Goal: Information Seeking & Learning: Learn about a topic

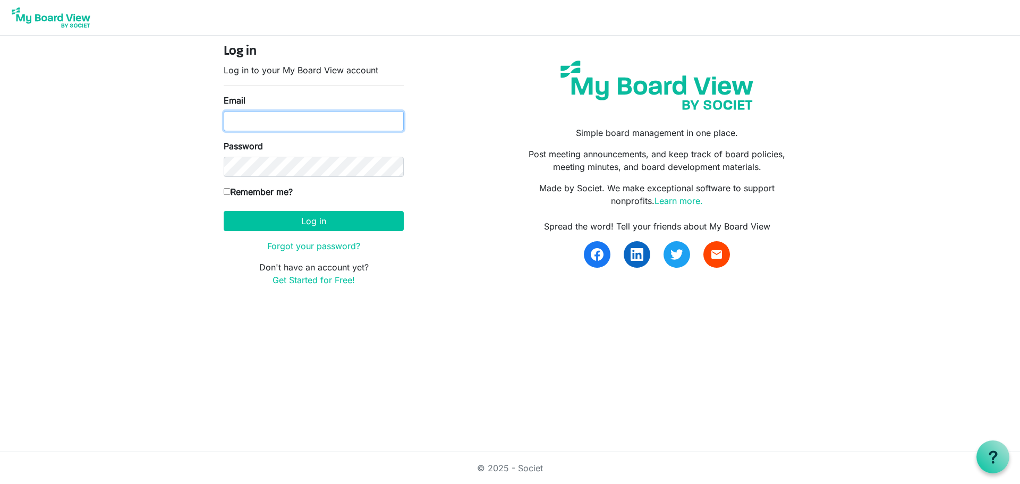
click at [325, 118] on input "Email" at bounding box center [314, 121] width 180 height 20
type input "[PERSON_NAME][EMAIL_ADDRESS][PERSON_NAME][PERSON_NAME][DOMAIN_NAME]"
click at [240, 193] on label "Remember me?" at bounding box center [258, 191] width 69 height 13
click at [231, 193] on input "Remember me?" at bounding box center [227, 191] width 7 height 7
checkbox input "true"
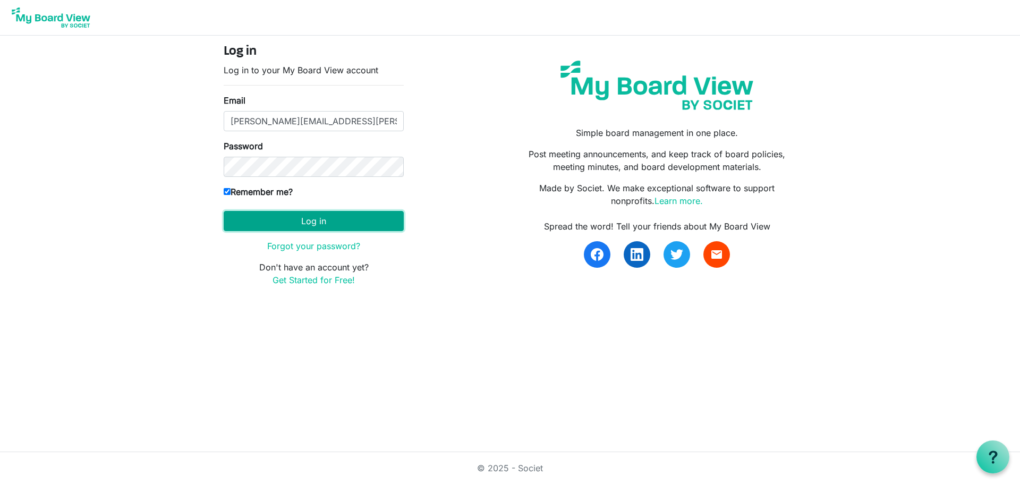
click at [283, 215] on button "Log in" at bounding box center [314, 221] width 180 height 20
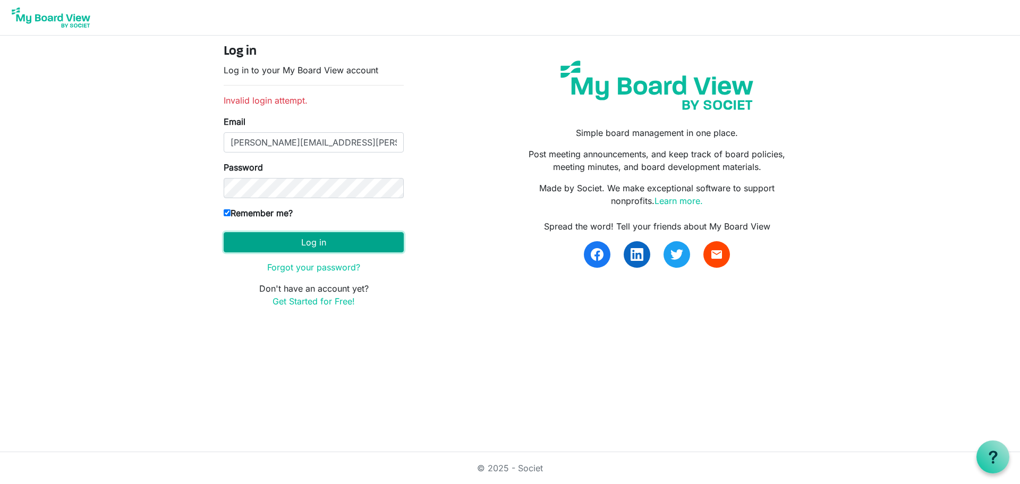
click at [283, 237] on button "Log in" at bounding box center [314, 242] width 180 height 20
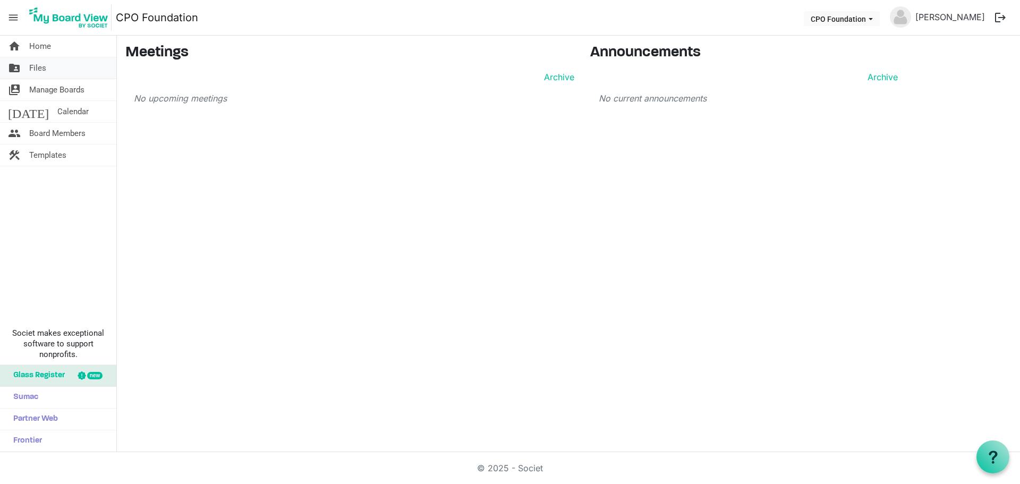
click at [35, 69] on span "Files" at bounding box center [37, 67] width 17 height 21
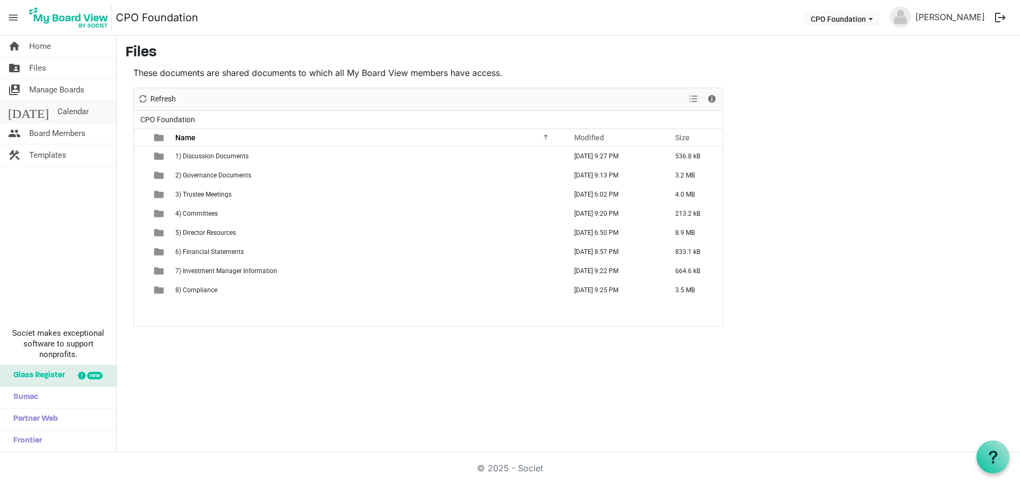
click at [59, 111] on span "Calendar" at bounding box center [72, 111] width 31 height 21
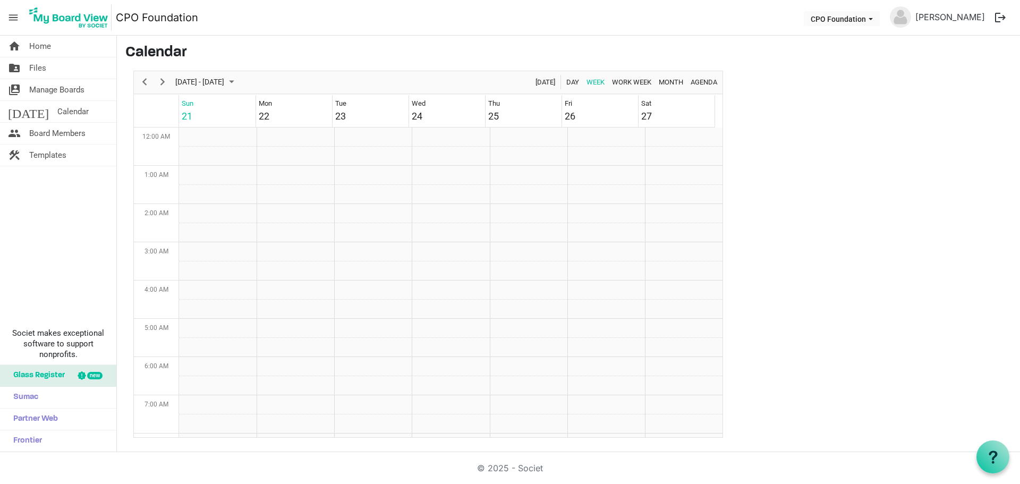
scroll to position [344, 0]
click at [57, 89] on span "Manage Boards" at bounding box center [56, 89] width 55 height 21
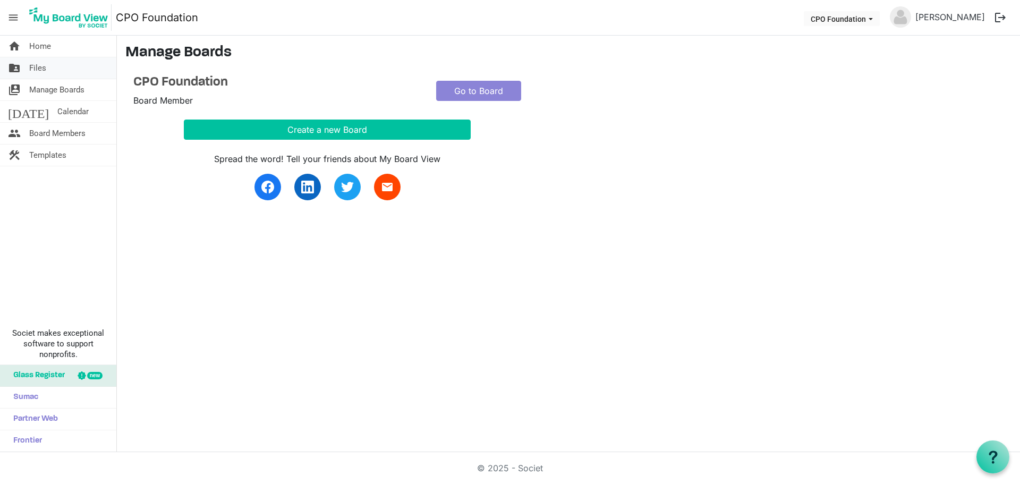
click at [61, 73] on link "folder_shared Files" at bounding box center [58, 67] width 116 height 21
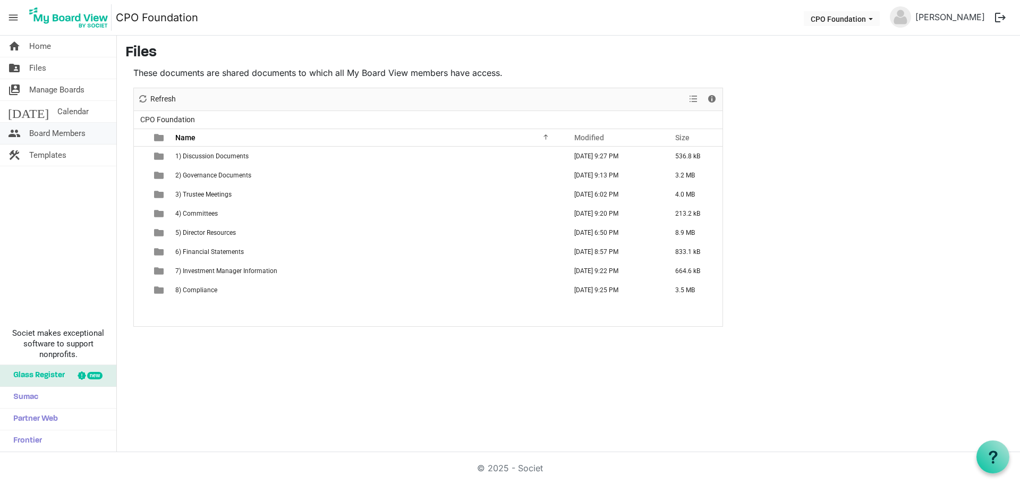
click at [68, 130] on span "Board Members" at bounding box center [57, 133] width 56 height 21
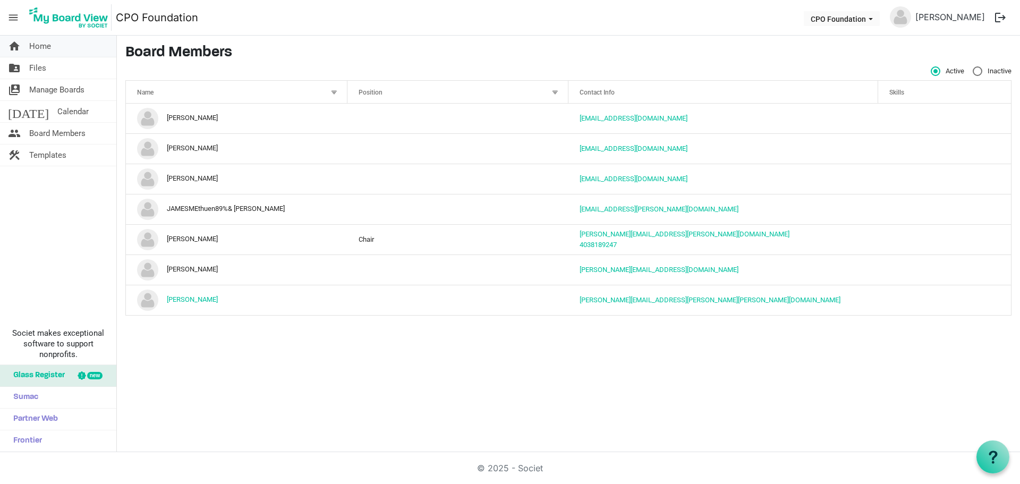
click at [45, 43] on span "Home" at bounding box center [40, 46] width 22 height 21
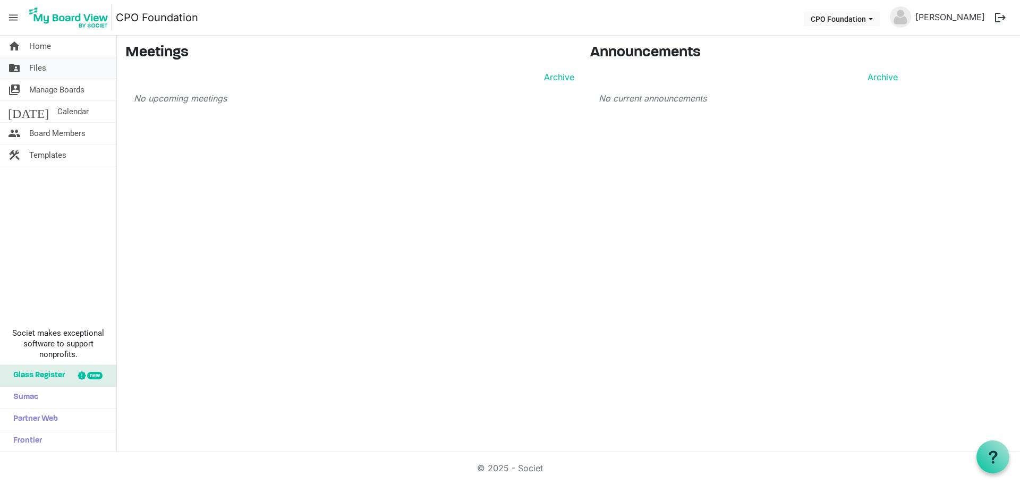
click at [52, 75] on link "folder_shared Files" at bounding box center [58, 67] width 116 height 21
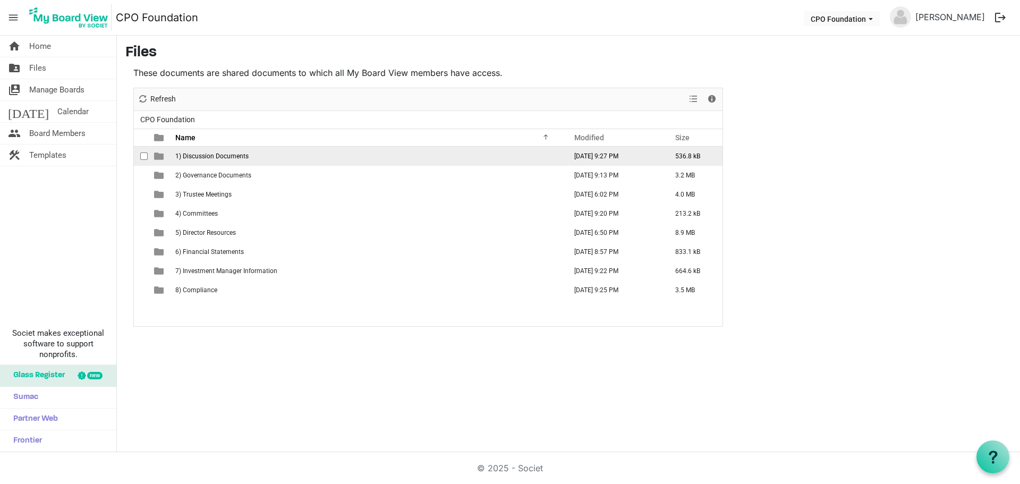
click at [211, 157] on span "1) Discussion Documents" at bounding box center [211, 156] width 73 height 7
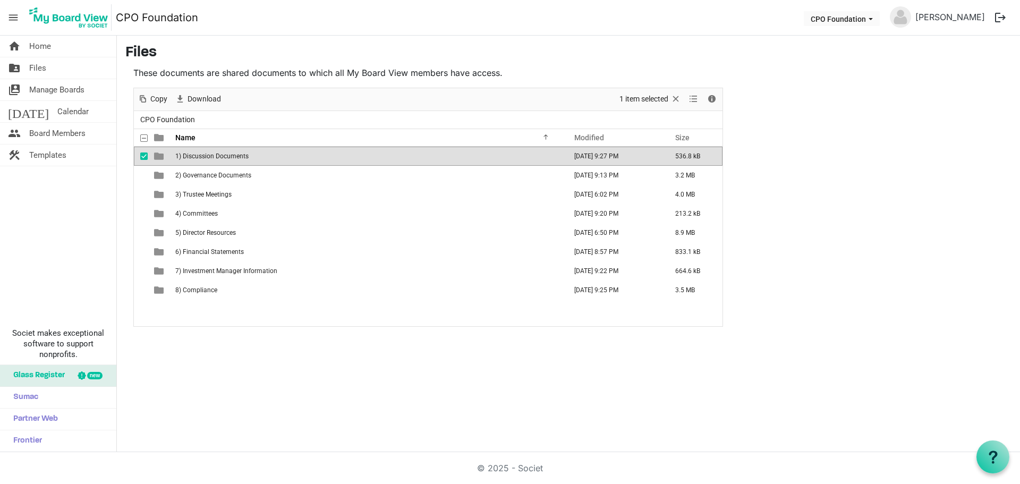
click at [227, 157] on span "1) Discussion Documents" at bounding box center [211, 156] width 73 height 7
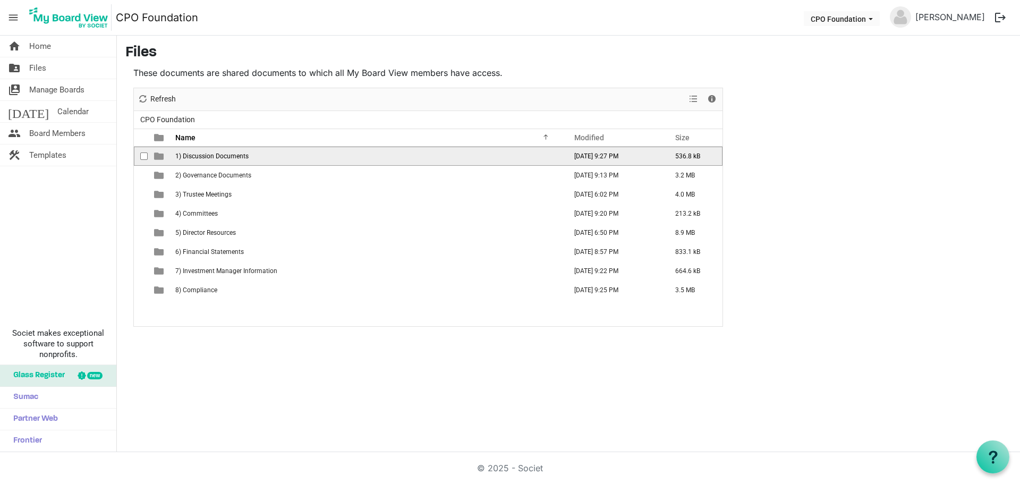
click at [227, 157] on span "1) Discussion Documents" at bounding box center [211, 156] width 73 height 7
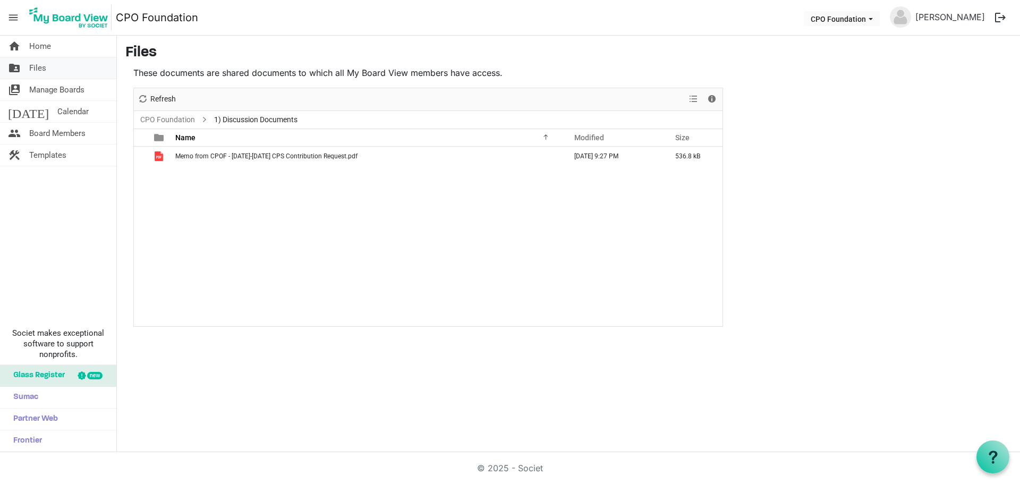
click at [54, 61] on link "folder_shared Files" at bounding box center [58, 67] width 116 height 21
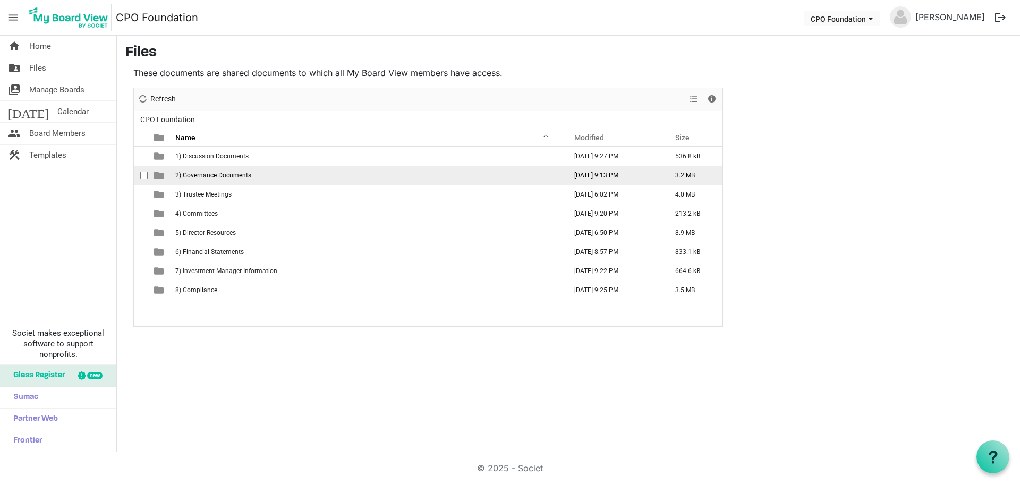
click at [240, 176] on span "2) Governance Documents" at bounding box center [213, 175] width 76 height 7
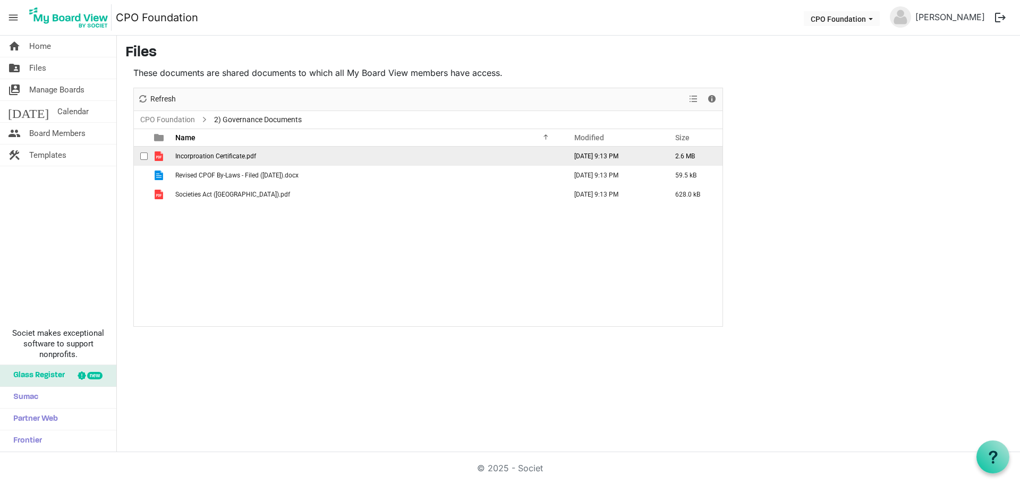
click at [238, 158] on span "Incorproation Certificate.pdf" at bounding box center [215, 156] width 81 height 7
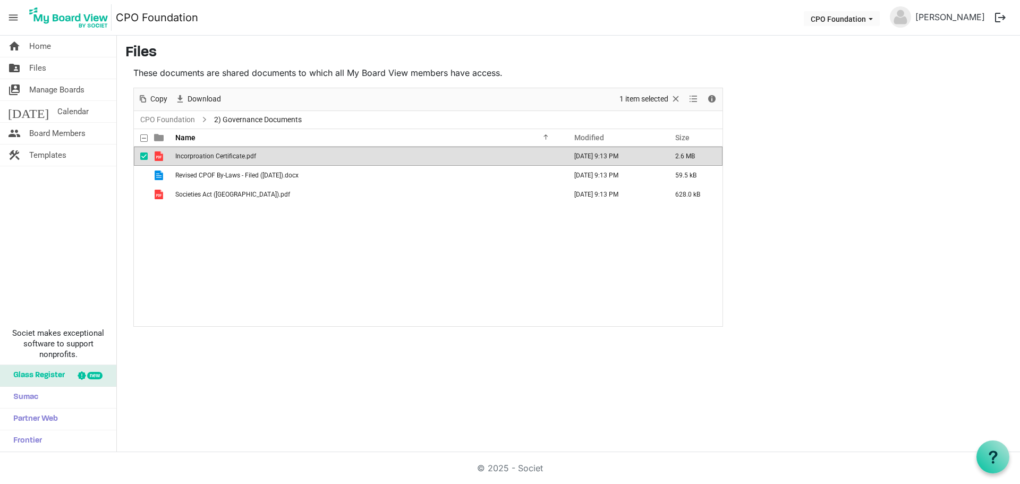
click at [238, 158] on span "Incorproation Certificate.pdf" at bounding box center [215, 156] width 81 height 7
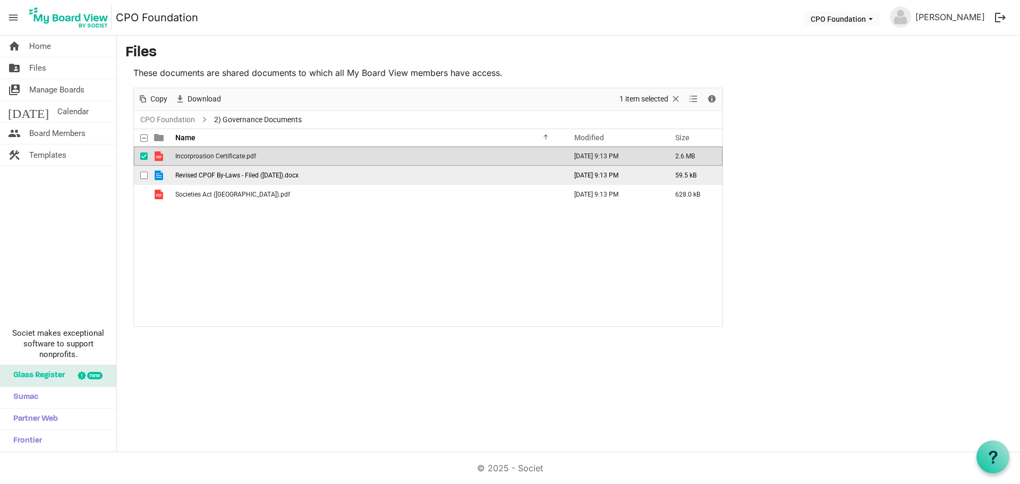
click at [282, 178] on span "Revised CPOF By-Laws - Filed (Feb. 25 2021).docx" at bounding box center [236, 175] width 123 height 7
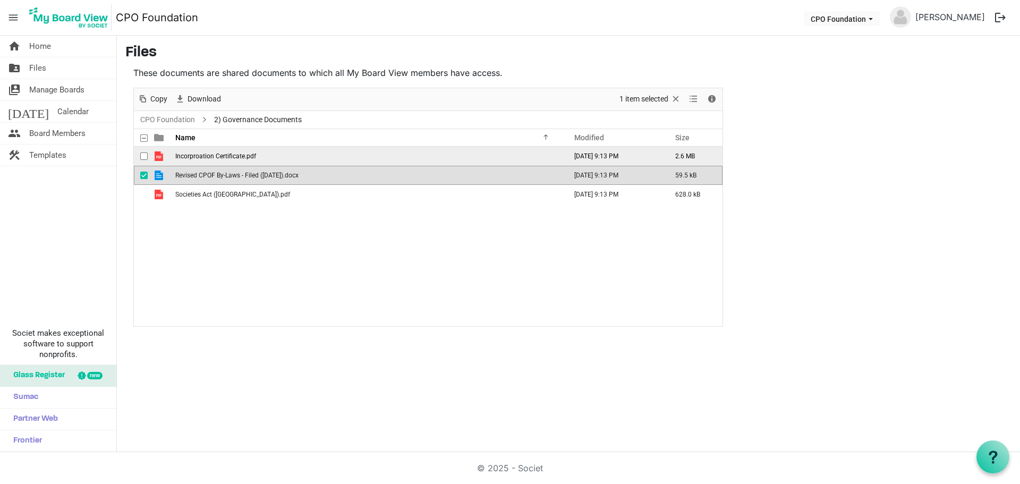
click at [229, 156] on span "Incorproation Certificate.pdf" at bounding box center [215, 156] width 81 height 7
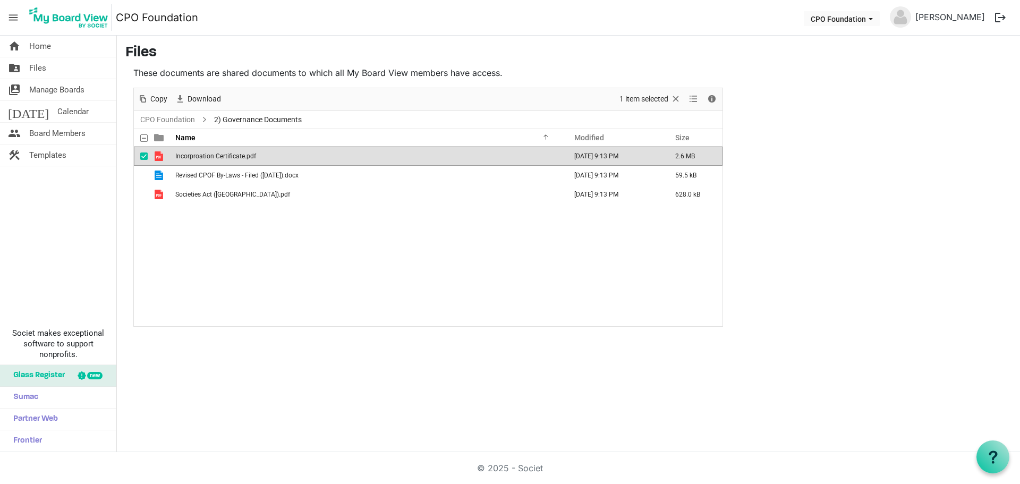
click at [229, 156] on span "Incorproation Certificate.pdf" at bounding box center [215, 156] width 81 height 7
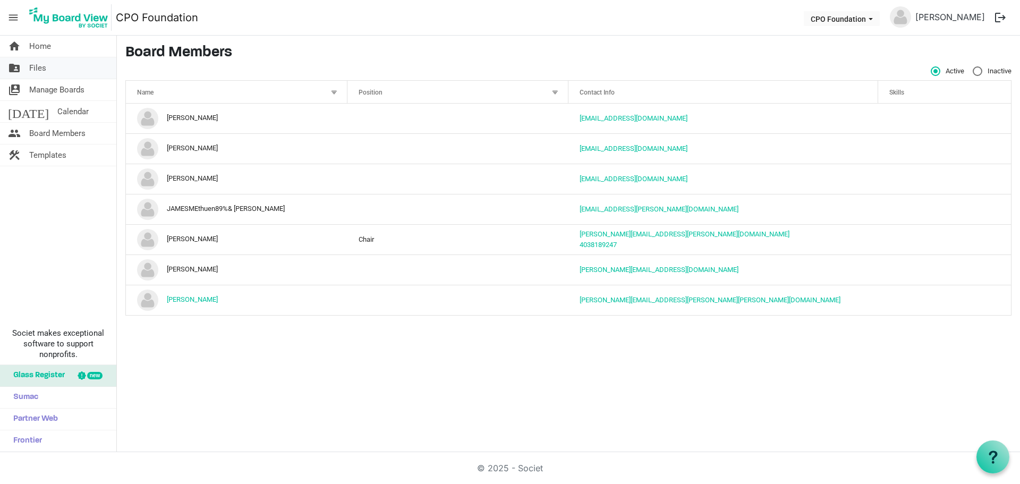
click at [44, 74] on span "Files" at bounding box center [37, 67] width 17 height 21
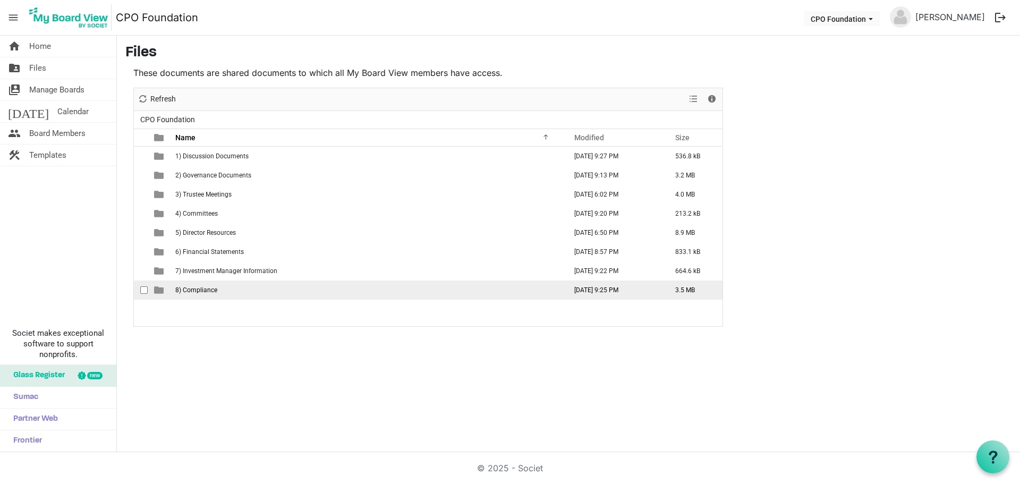
click at [205, 293] on span "8) Compliance" at bounding box center [196, 289] width 42 height 7
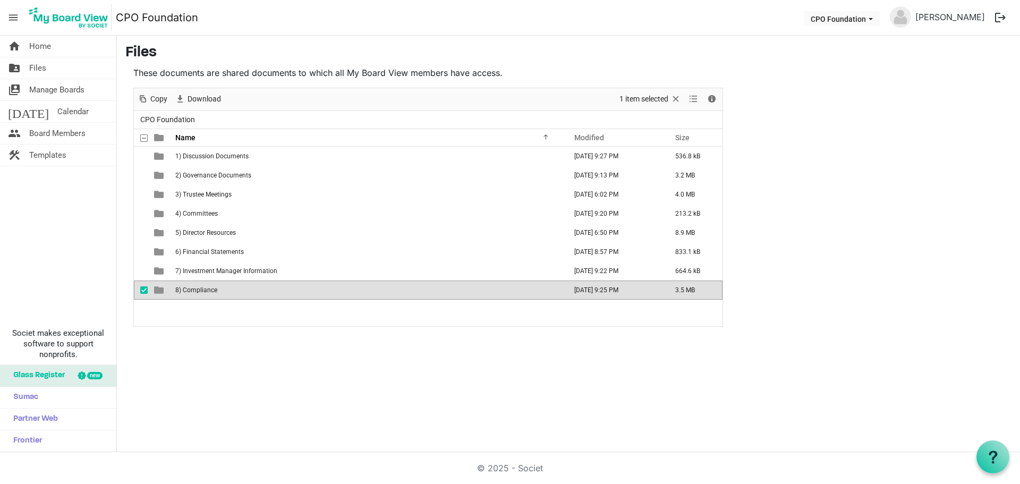
click at [205, 293] on span "8) Compliance" at bounding box center [196, 289] width 42 height 7
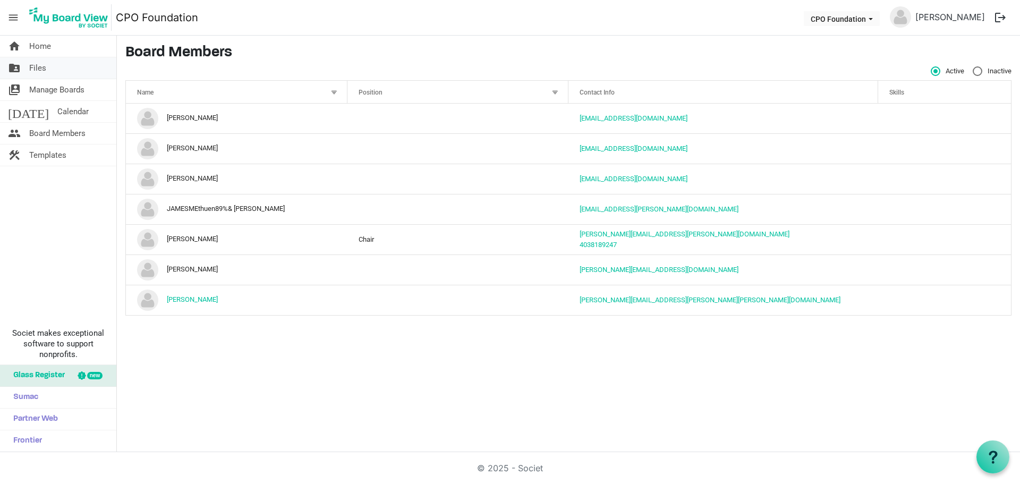
click at [42, 74] on span "Files" at bounding box center [37, 67] width 17 height 21
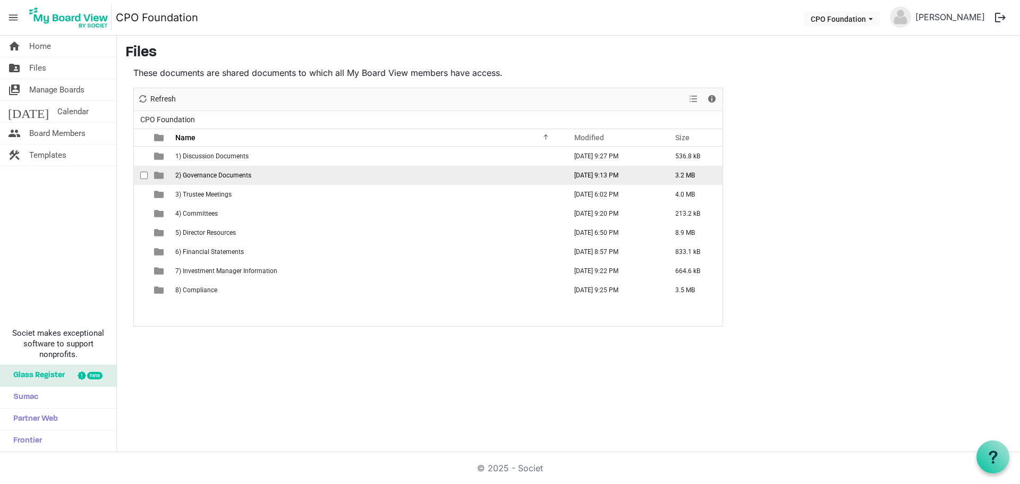
click at [256, 173] on td "2) Governance Documents" at bounding box center [367, 175] width 391 height 19
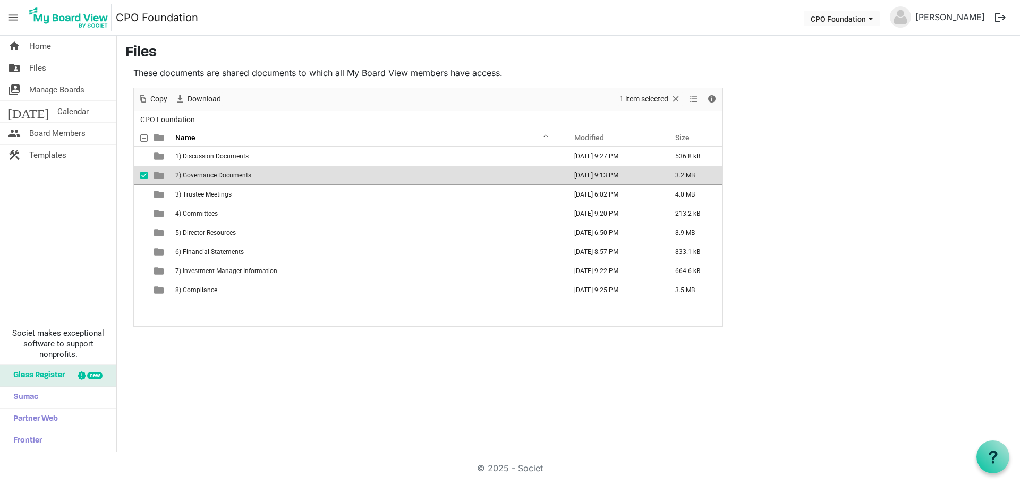
click at [256, 173] on td "2) Governance Documents" at bounding box center [367, 175] width 391 height 19
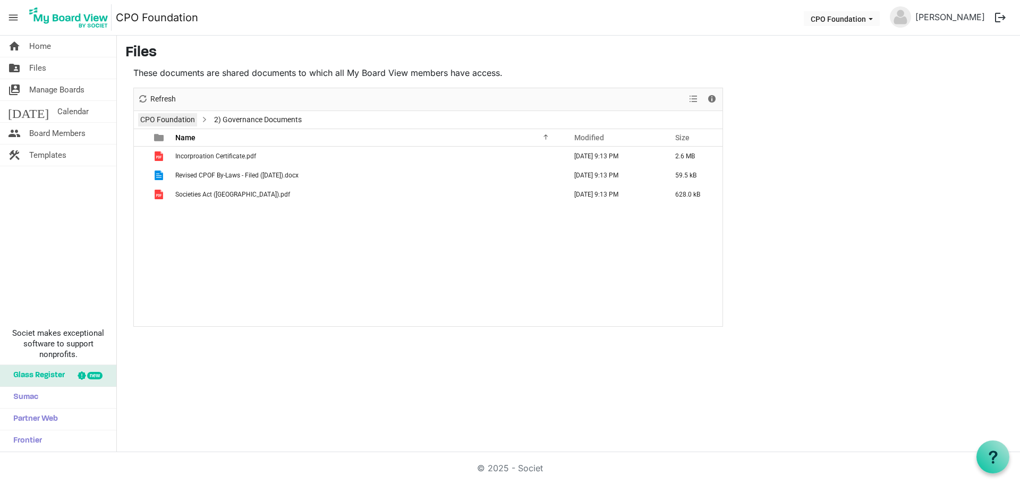
click at [188, 124] on link "CPO Foundation" at bounding box center [167, 119] width 59 height 13
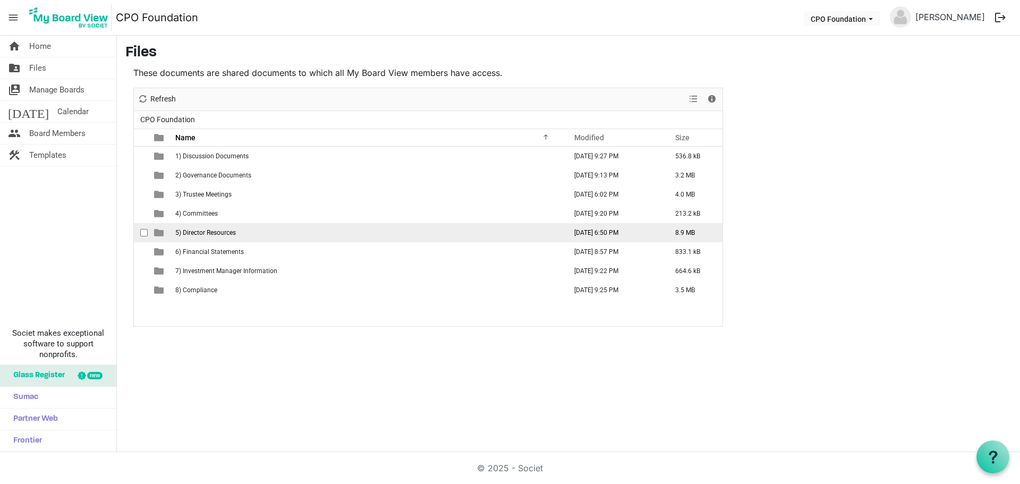
click at [232, 234] on span "5) Director Resources" at bounding box center [205, 232] width 61 height 7
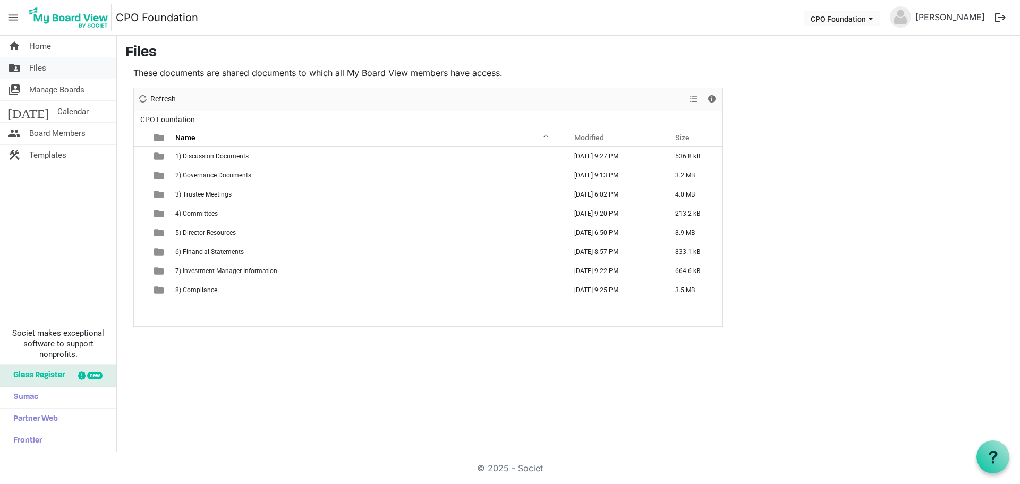
click at [49, 77] on link "folder_shared Files" at bounding box center [58, 67] width 116 height 21
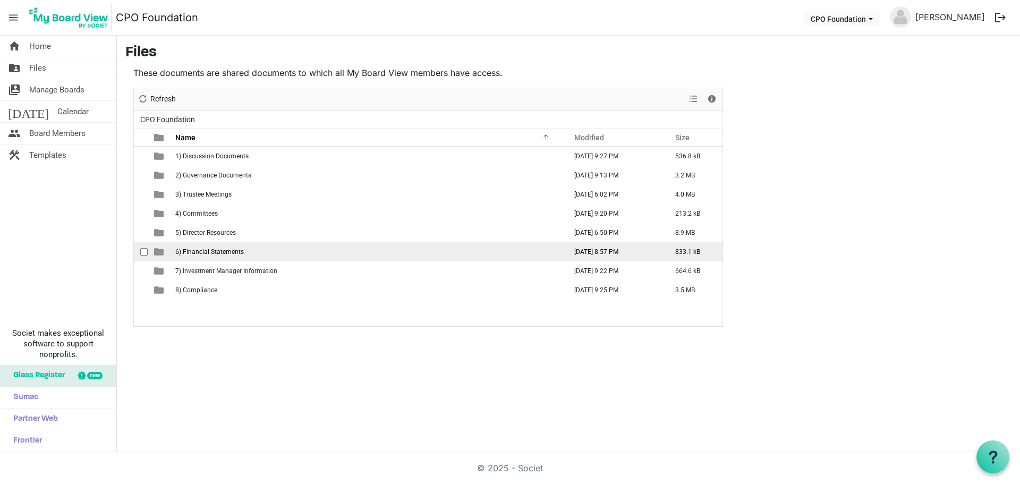
click at [234, 250] on span "6) Financial Statements" at bounding box center [209, 251] width 69 height 7
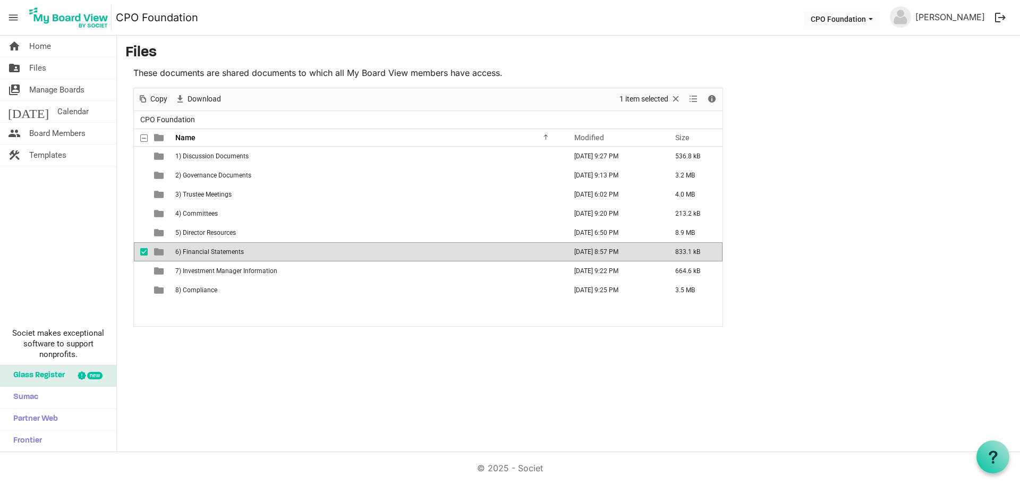
click at [234, 250] on span "6) Financial Statements" at bounding box center [209, 251] width 69 height 7
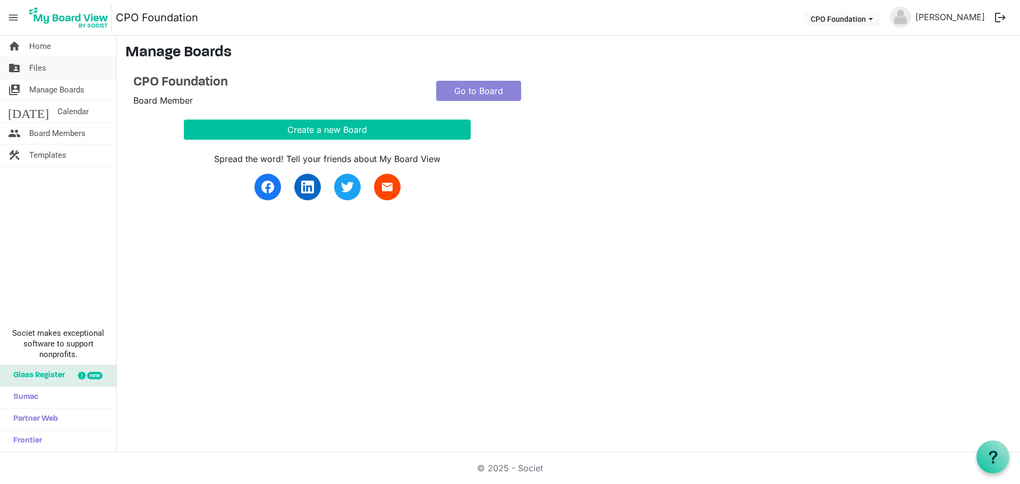
click at [48, 65] on link "folder_shared Files" at bounding box center [58, 67] width 116 height 21
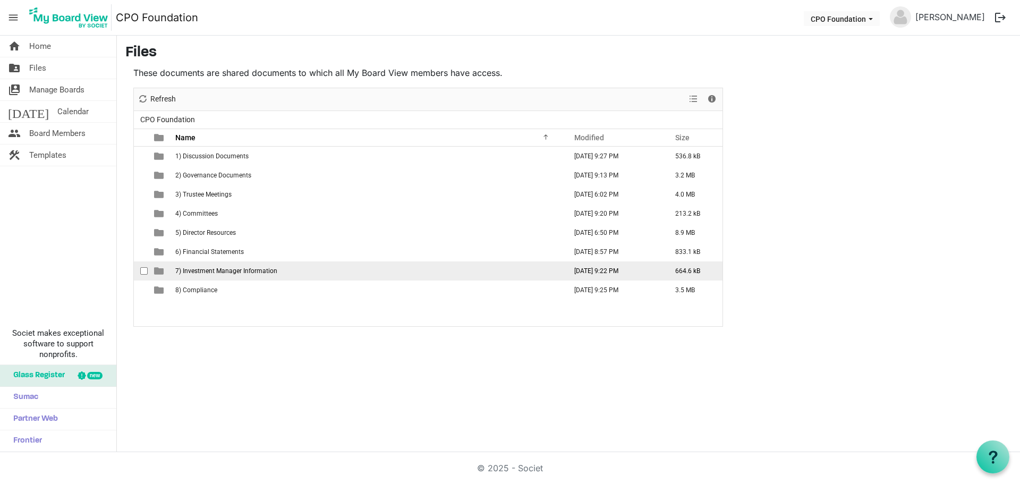
click at [243, 274] on span "7) Investment Manager Information" at bounding box center [226, 270] width 102 height 7
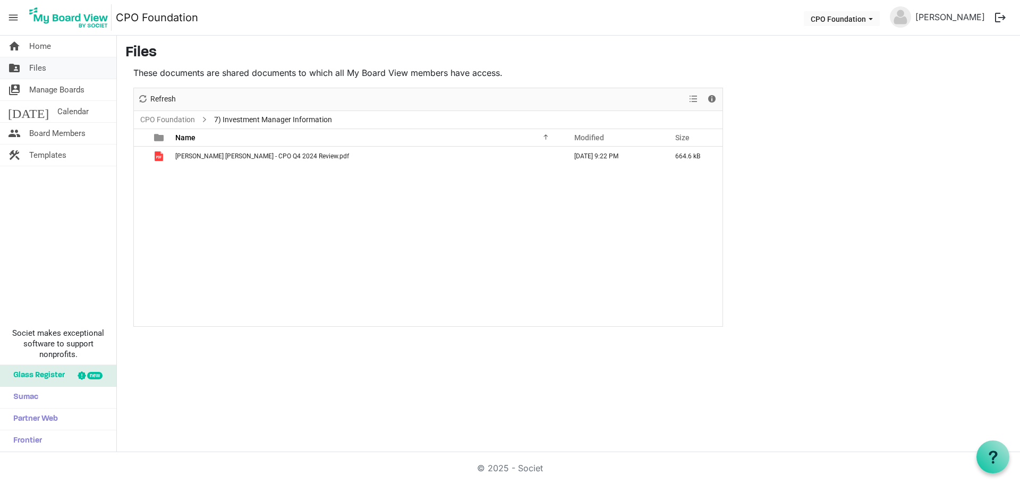
click at [62, 73] on link "folder_shared Files" at bounding box center [58, 67] width 116 height 21
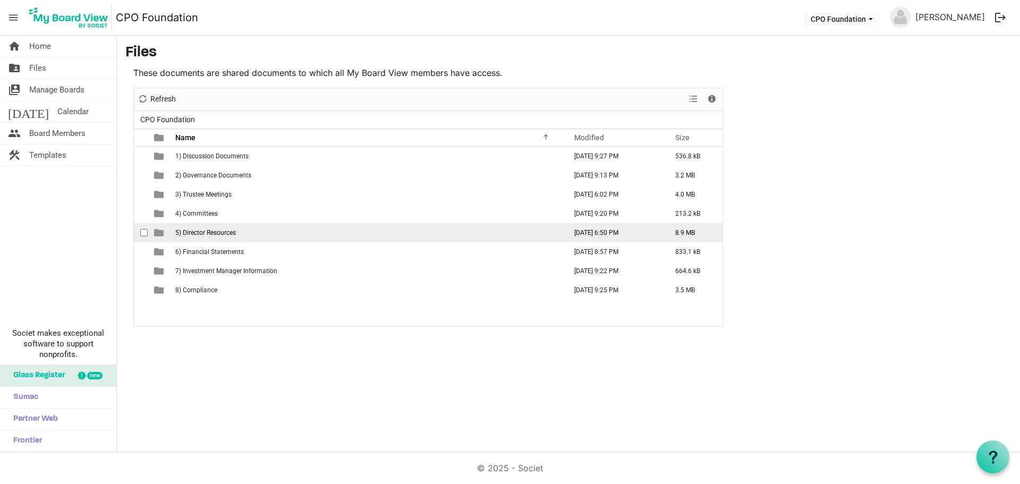
click at [214, 231] on span "5) Director Resources" at bounding box center [205, 232] width 61 height 7
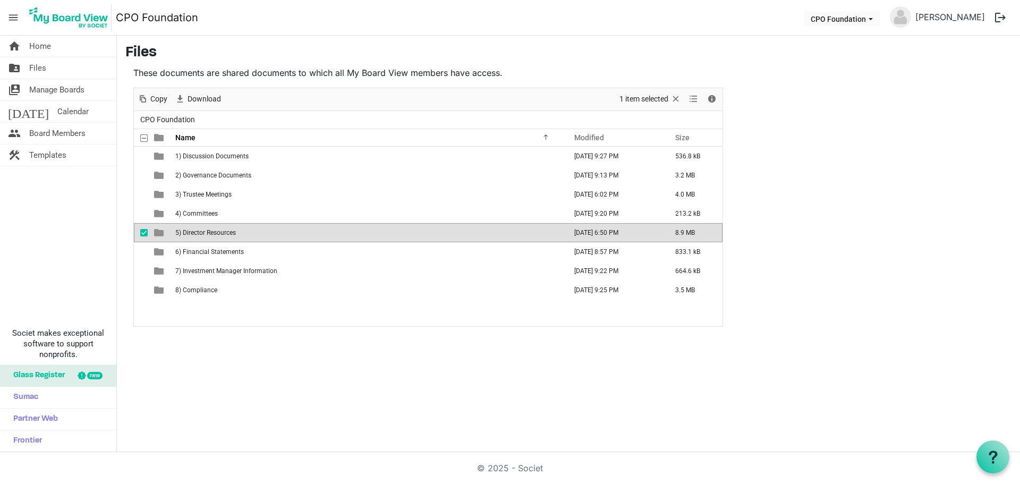
click at [214, 231] on span "5) Director Resources" at bounding box center [205, 232] width 61 height 7
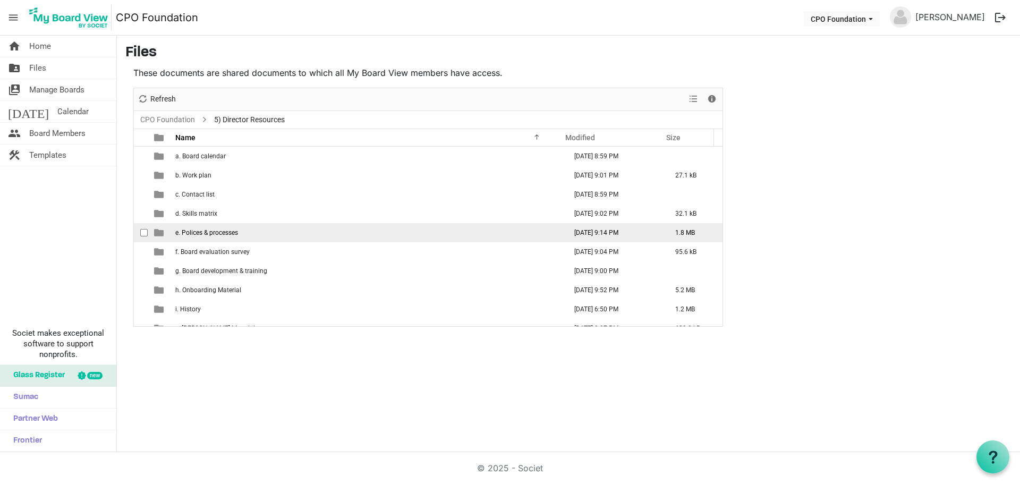
click at [223, 230] on span "e. Polices & processes" at bounding box center [206, 232] width 63 height 7
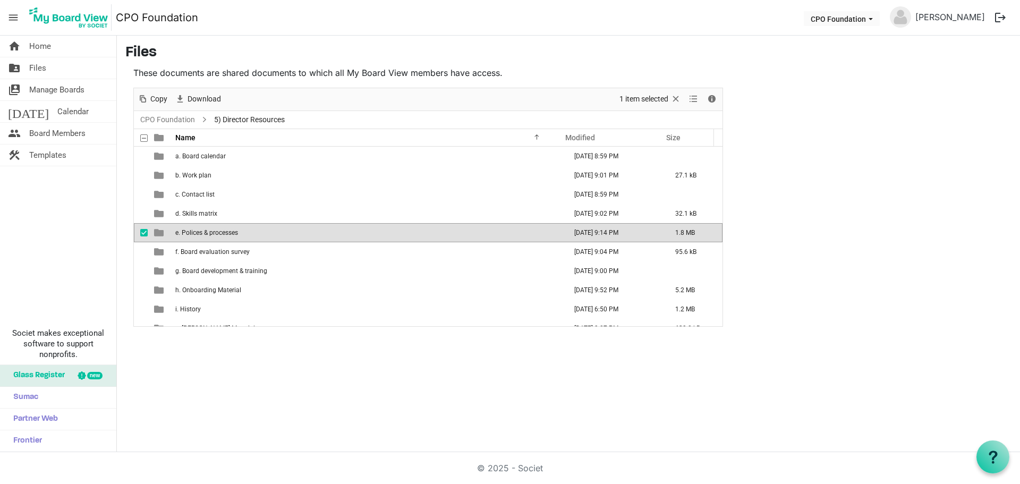
click at [223, 230] on span "e. Polices & processes" at bounding box center [206, 232] width 63 height 7
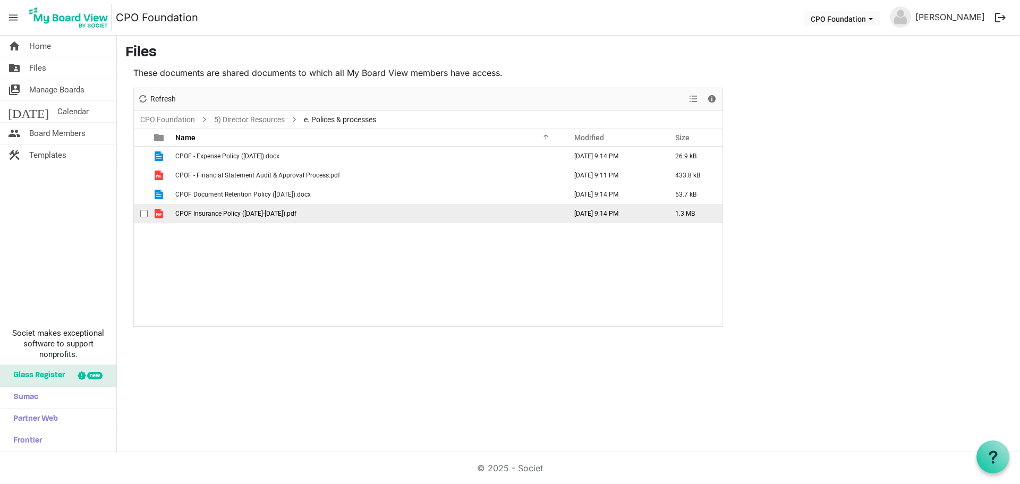
click at [230, 218] on td "CPOF Insurance Policy ([DATE]-[DATE]).pdf" at bounding box center [367, 213] width 391 height 19
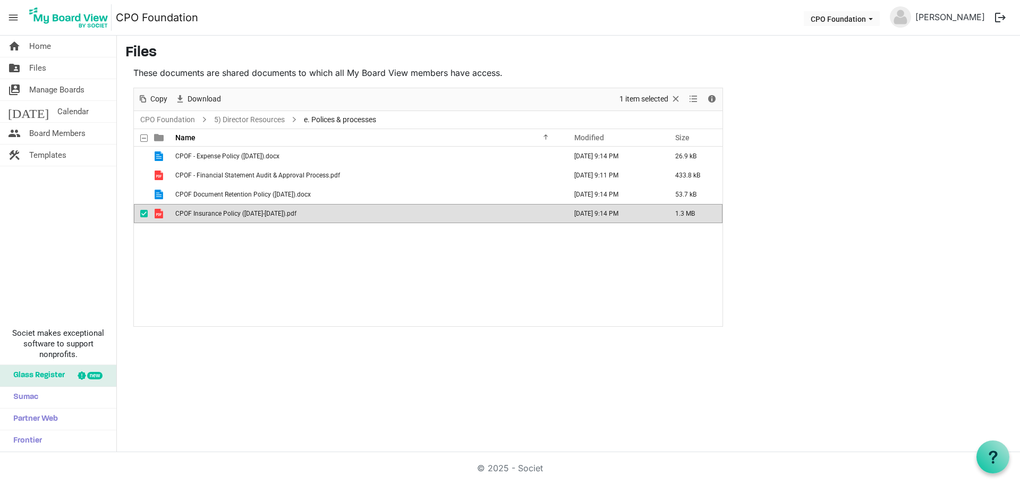
click at [230, 218] on td "CPOF Insurance Policy ([DATE]-[DATE]).pdf" at bounding box center [367, 213] width 391 height 19
